Goal: Transaction & Acquisition: Purchase product/service

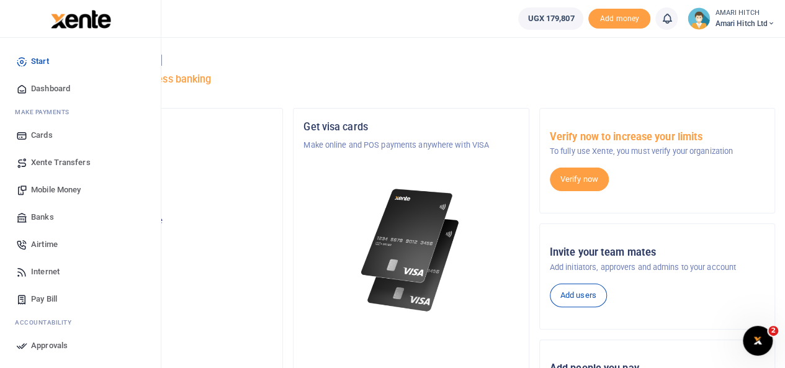
click at [65, 185] on span "Mobile Money" at bounding box center [56, 190] width 50 height 12
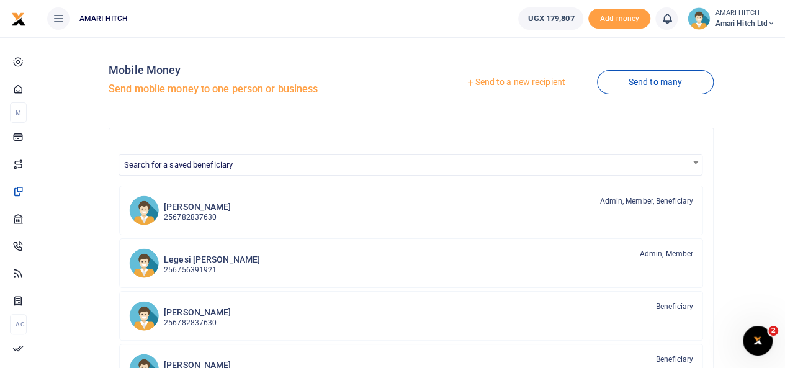
click at [520, 83] on link "Send to a new recipient" at bounding box center [516, 82] width 162 height 22
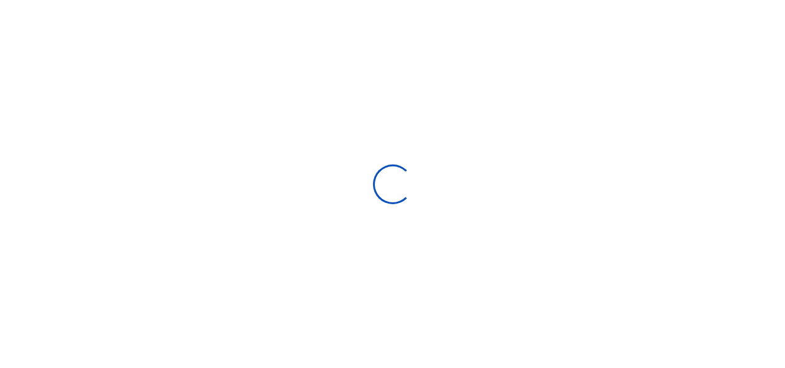
select select
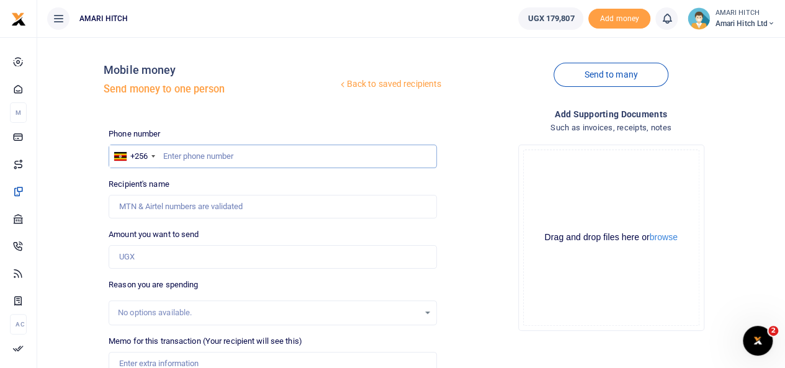
click at [273, 152] on input "text" at bounding box center [273, 157] width 328 height 24
type input "761358093"
type input "Connie Kyasimiire"
type input "761358093"
click at [229, 253] on input "Amount you want to send" at bounding box center [273, 257] width 328 height 24
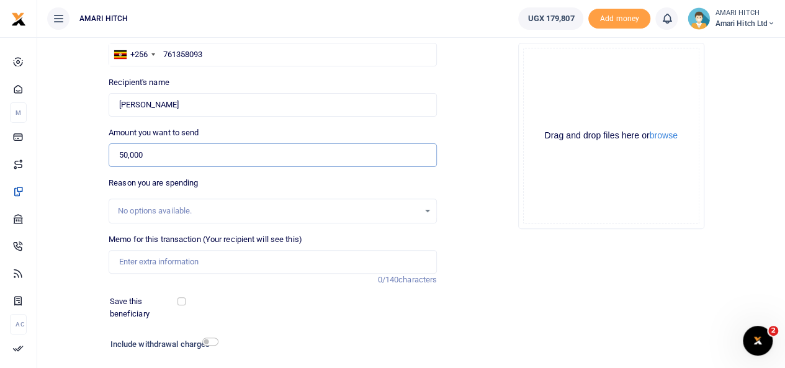
scroll to position [103, 0]
type input "50,000"
click at [215, 263] on input "Memo for this transaction (Your recipient will see this)" at bounding box center [273, 261] width 328 height 24
type input "Operations"
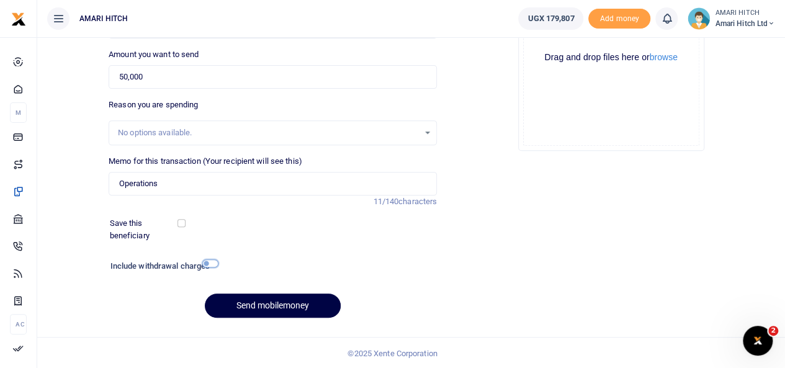
click at [212, 264] on input "checkbox" at bounding box center [210, 264] width 16 height 8
checkbox input "true"
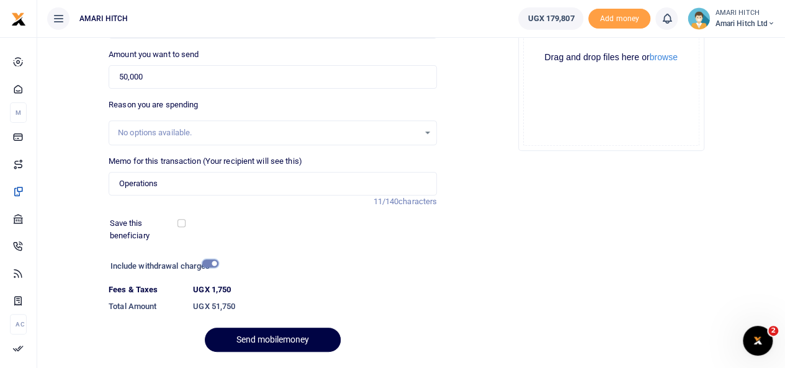
scroll to position [215, 0]
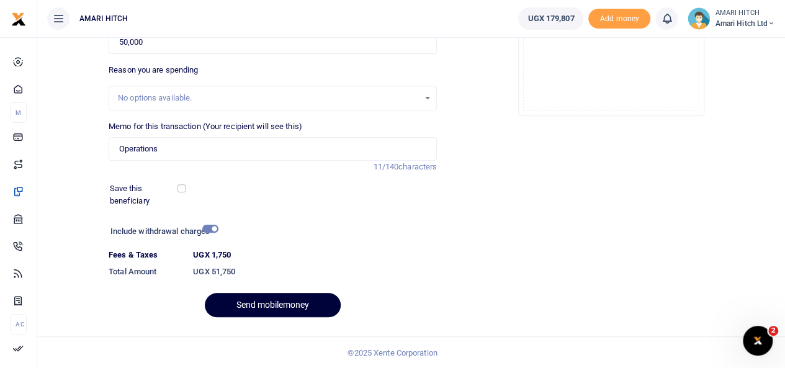
click at [269, 306] on button "Send mobilemoney" at bounding box center [273, 305] width 136 height 24
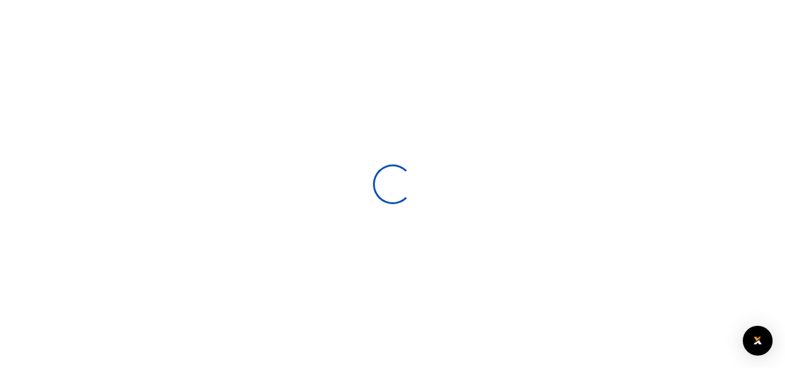
scroll to position [180, 0]
select select
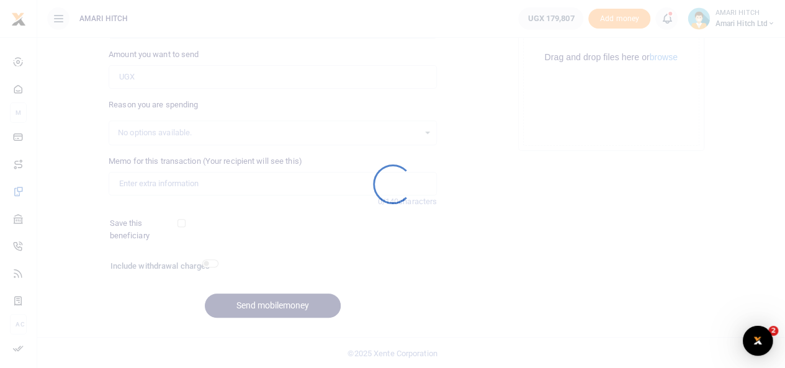
scroll to position [0, 0]
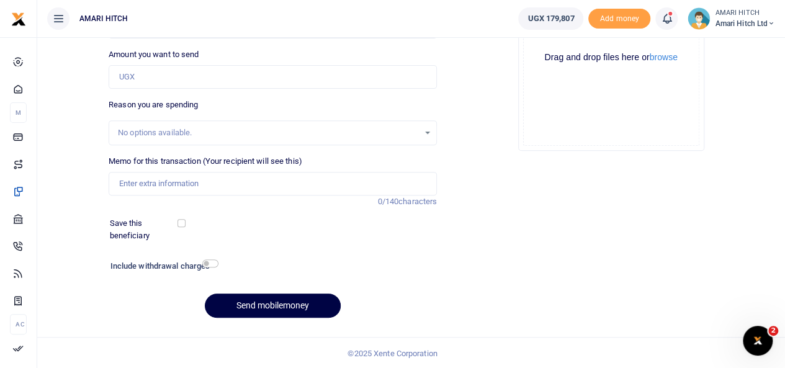
click at [666, 20] on icon at bounding box center [667, 19] width 12 height 14
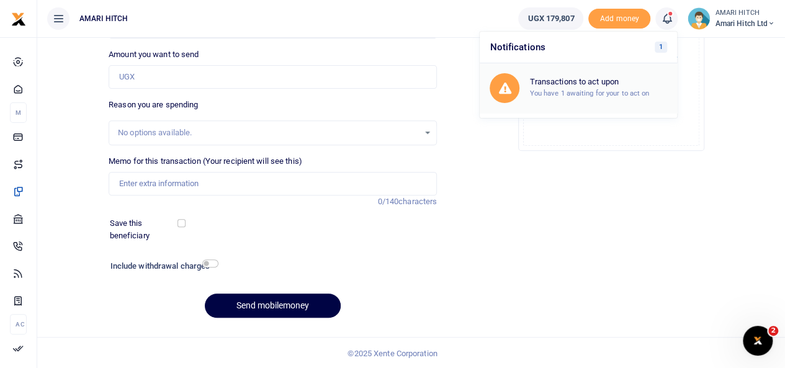
click at [612, 85] on h6 "Transactions to act upon" at bounding box center [599, 82] width 138 height 10
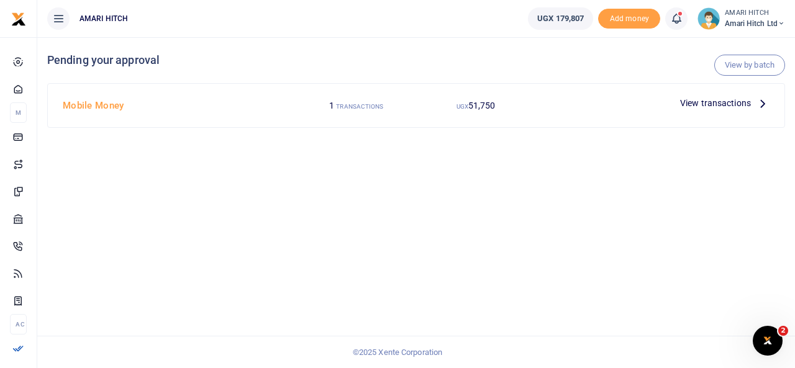
click at [730, 102] on span "View transactions" at bounding box center [715, 103] width 71 height 14
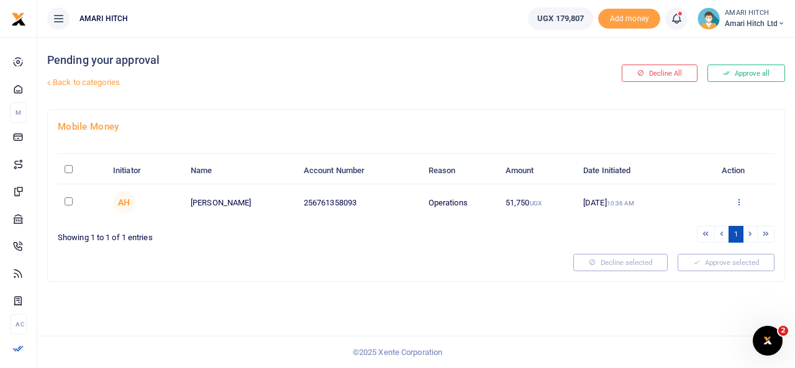
click at [736, 202] on icon at bounding box center [738, 201] width 8 height 9
click at [685, 221] on link "Approve" at bounding box center [693, 222] width 98 height 17
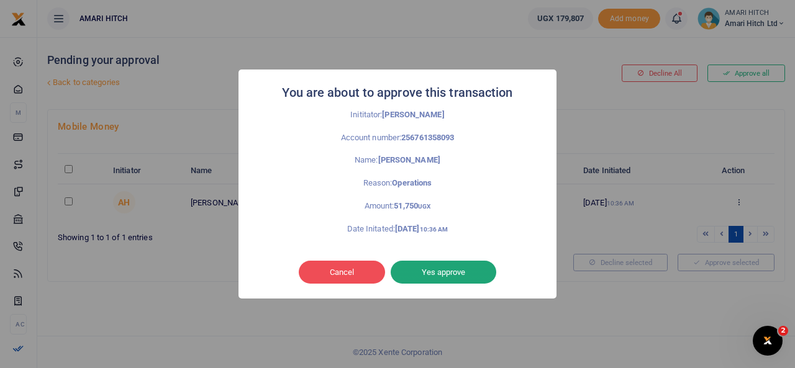
click at [464, 274] on button "Yes approve" at bounding box center [444, 273] width 106 height 24
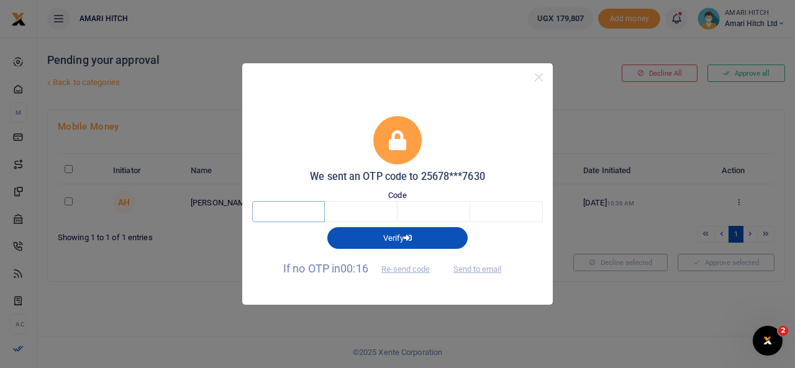
click at [302, 212] on input "text" at bounding box center [288, 211] width 73 height 21
type input "7"
type input "2"
type input "1"
type input "5"
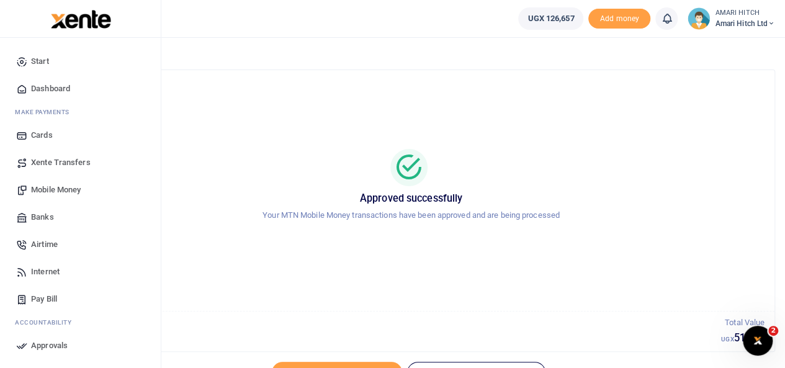
click at [57, 189] on span "Mobile Money" at bounding box center [56, 190] width 50 height 12
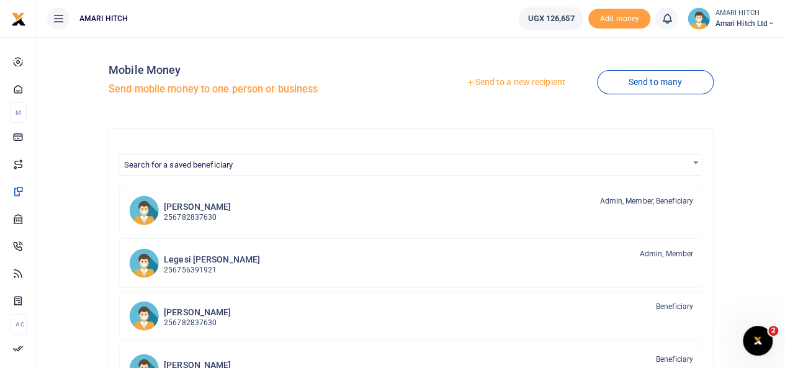
click at [529, 84] on link "Send to a new recipient" at bounding box center [516, 82] width 162 height 22
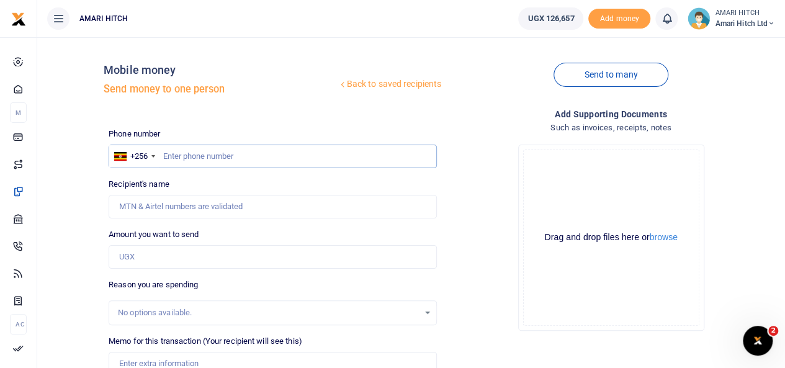
click at [295, 155] on input "text" at bounding box center [273, 157] width 328 height 24
type input "774114562"
type input "[PERSON_NAME]"
type input "774114562"
click at [253, 265] on input "Amount you want to send" at bounding box center [273, 257] width 328 height 24
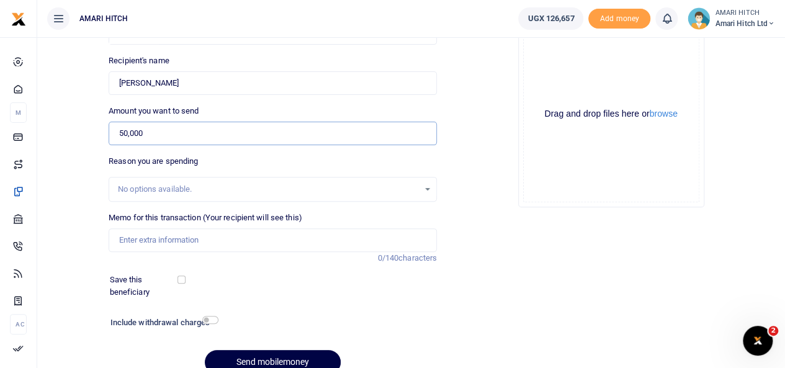
scroll to position [124, 0]
type input "50,000"
click at [184, 237] on input "Memo for this transaction (Your recipient will see this)" at bounding box center [273, 240] width 328 height 24
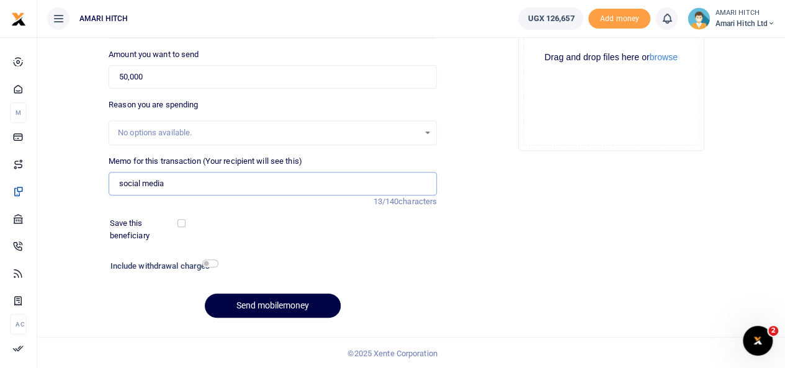
type input "social media"
click at [209, 263] on input "checkbox" at bounding box center [210, 264] width 16 height 8
checkbox input "true"
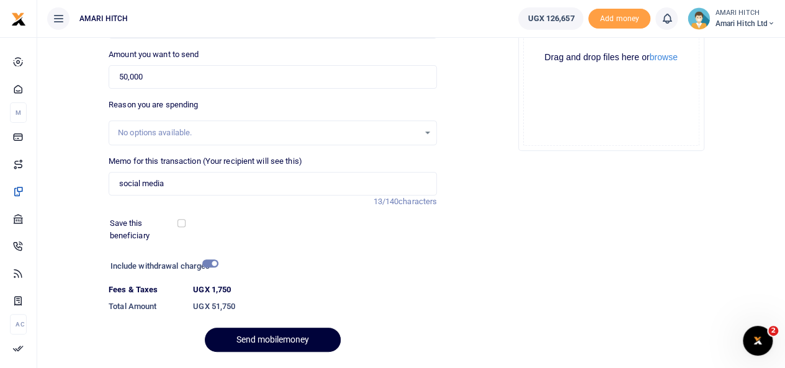
click at [286, 341] on button "Send mobilemoney" at bounding box center [273, 340] width 136 height 24
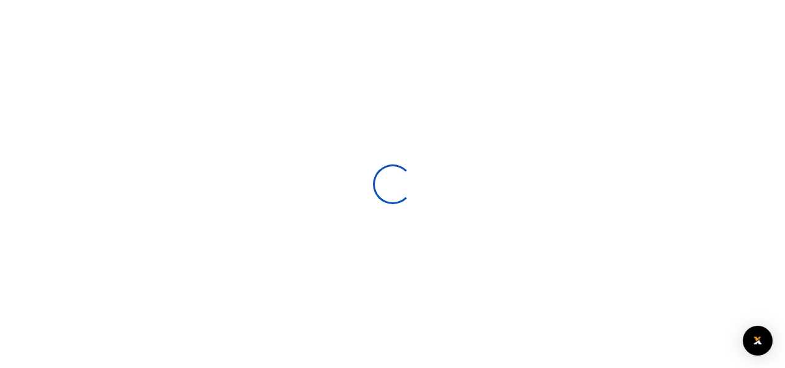
select select
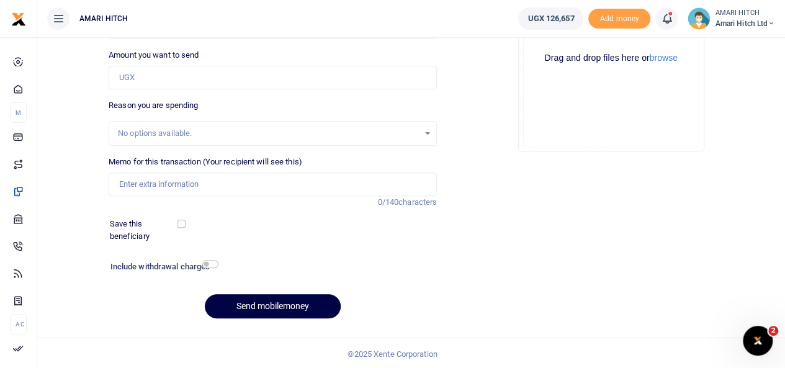
click at [664, 22] on icon at bounding box center [667, 19] width 12 height 14
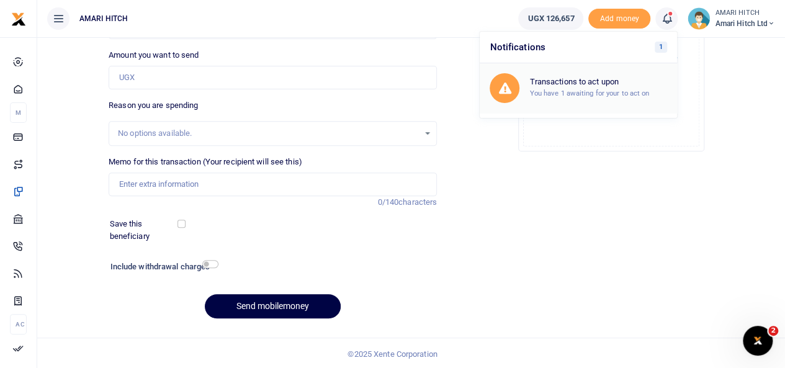
click at [583, 93] on small "You have 1 awaiting for your to act on" at bounding box center [590, 93] width 120 height 9
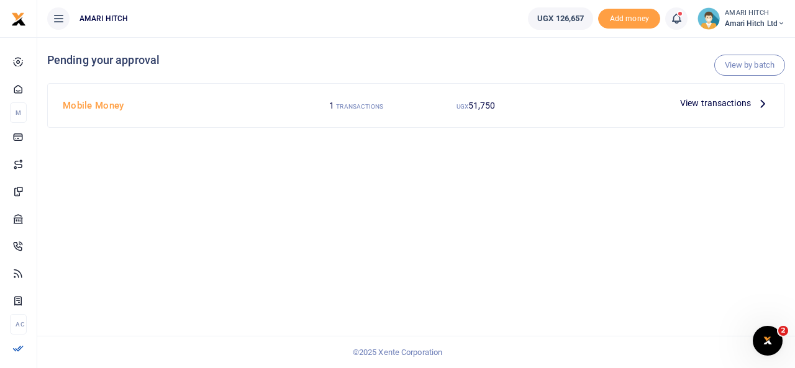
click at [725, 101] on span "View transactions" at bounding box center [715, 103] width 71 height 14
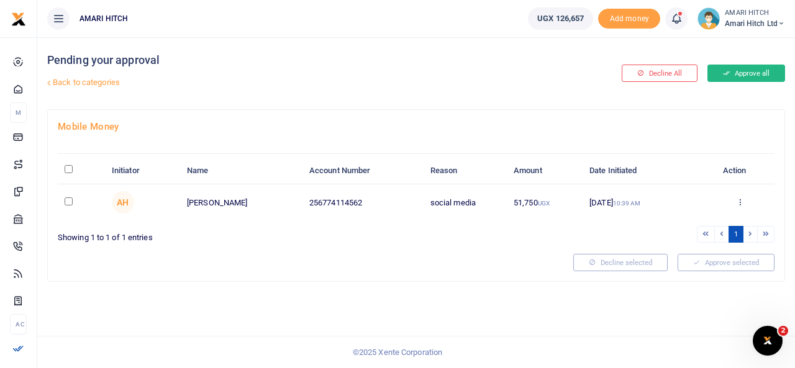
click at [741, 79] on button "Approve all" at bounding box center [746, 73] width 78 height 17
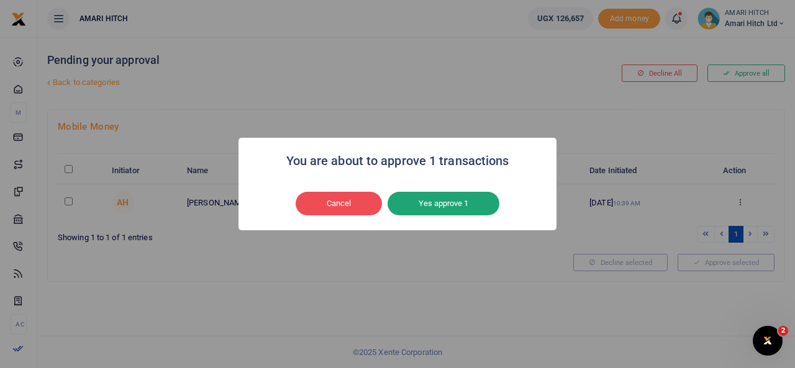
click at [474, 210] on button "Yes approve 1" at bounding box center [443, 204] width 112 height 24
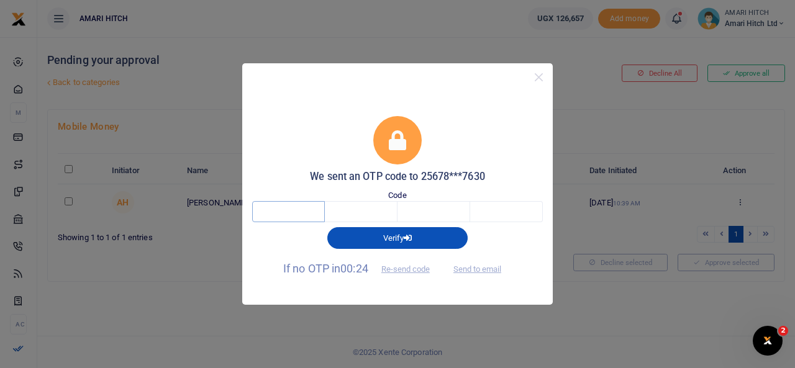
click at [294, 219] on input "text" at bounding box center [288, 211] width 73 height 21
type input "7"
type input "9"
type input "3"
type input "4"
